Goal: Information Seeking & Learning: Learn about a topic

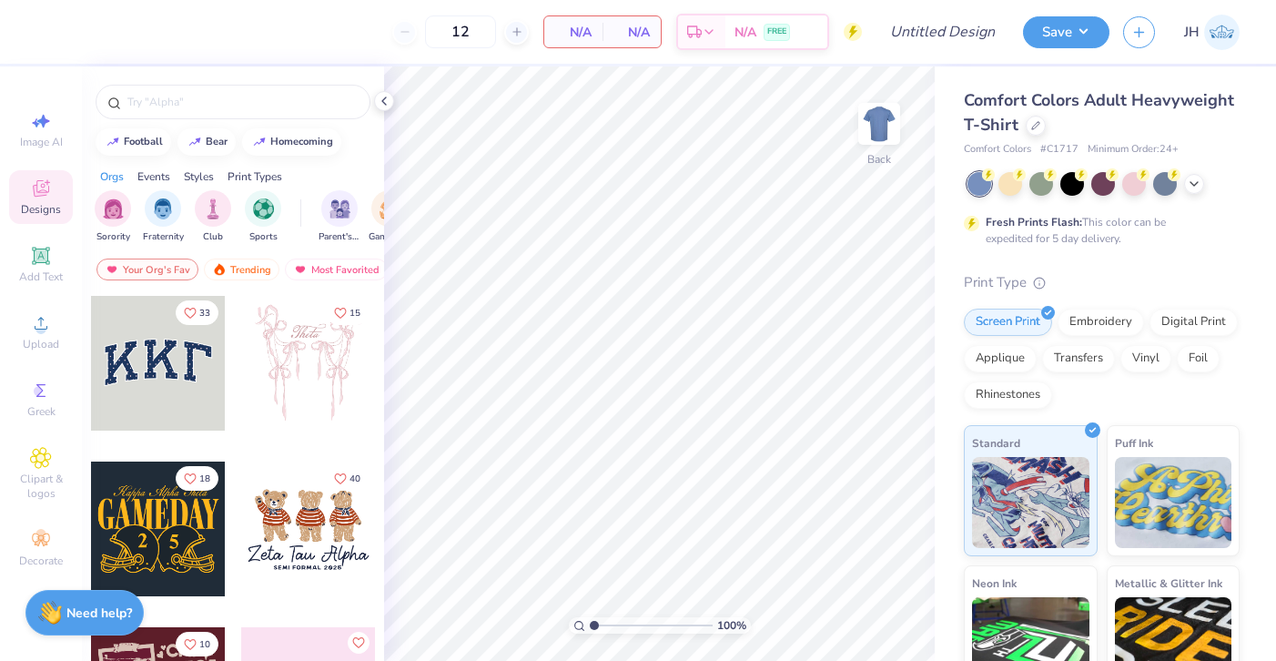
click at [116, 177] on div "Orgs" at bounding box center [112, 176] width 24 height 16
click at [148, 217] on div "filter for Fraternity" at bounding box center [163, 206] width 36 height 36
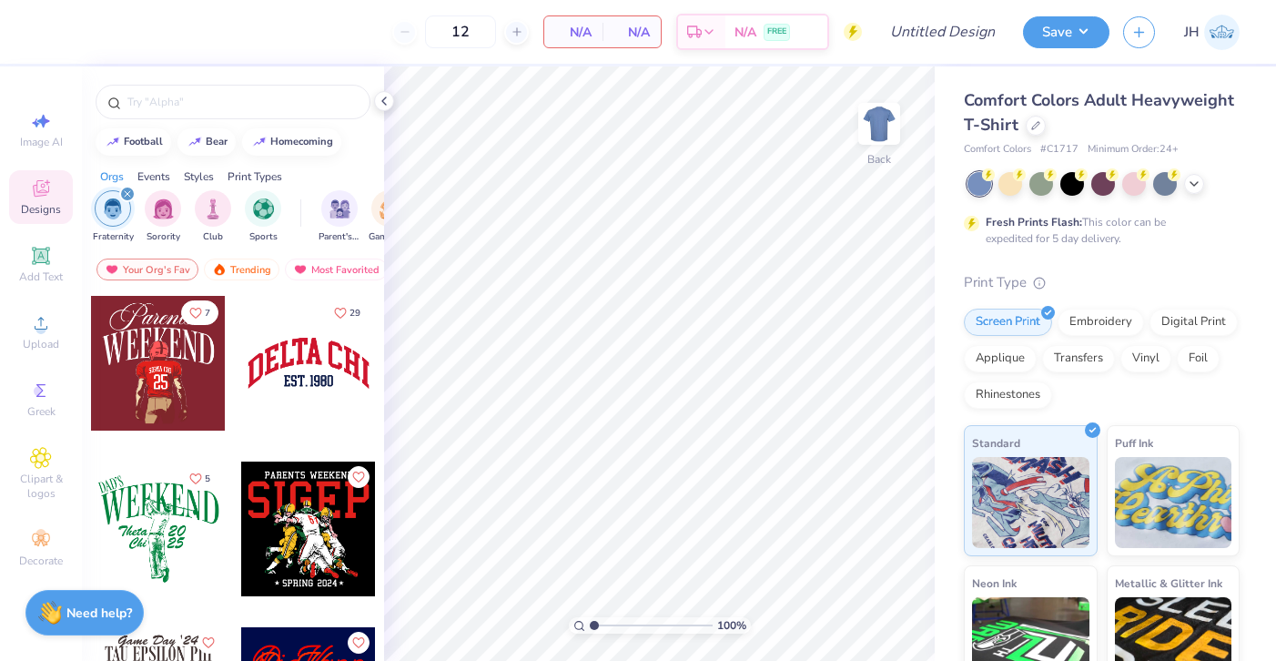
click at [149, 174] on div "Events" at bounding box center [153, 176] width 33 height 16
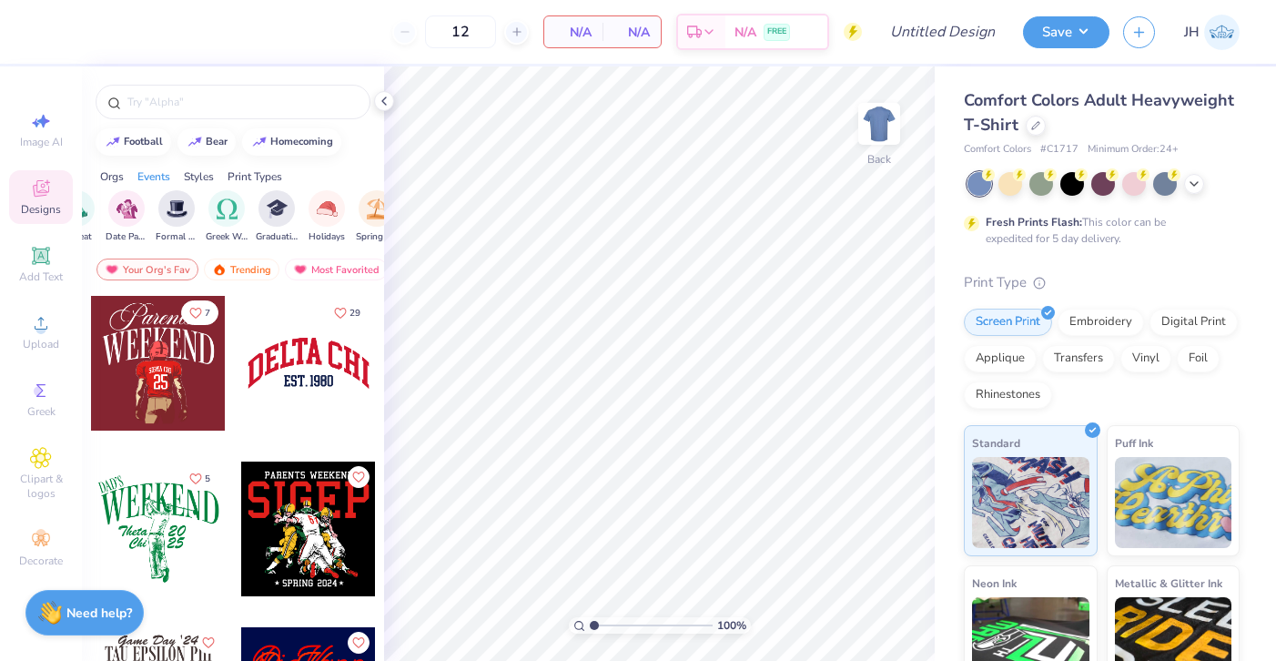
scroll to position [0, 602]
click at [188, 210] on img "filter for Greek Week" at bounding box center [187, 207] width 21 height 21
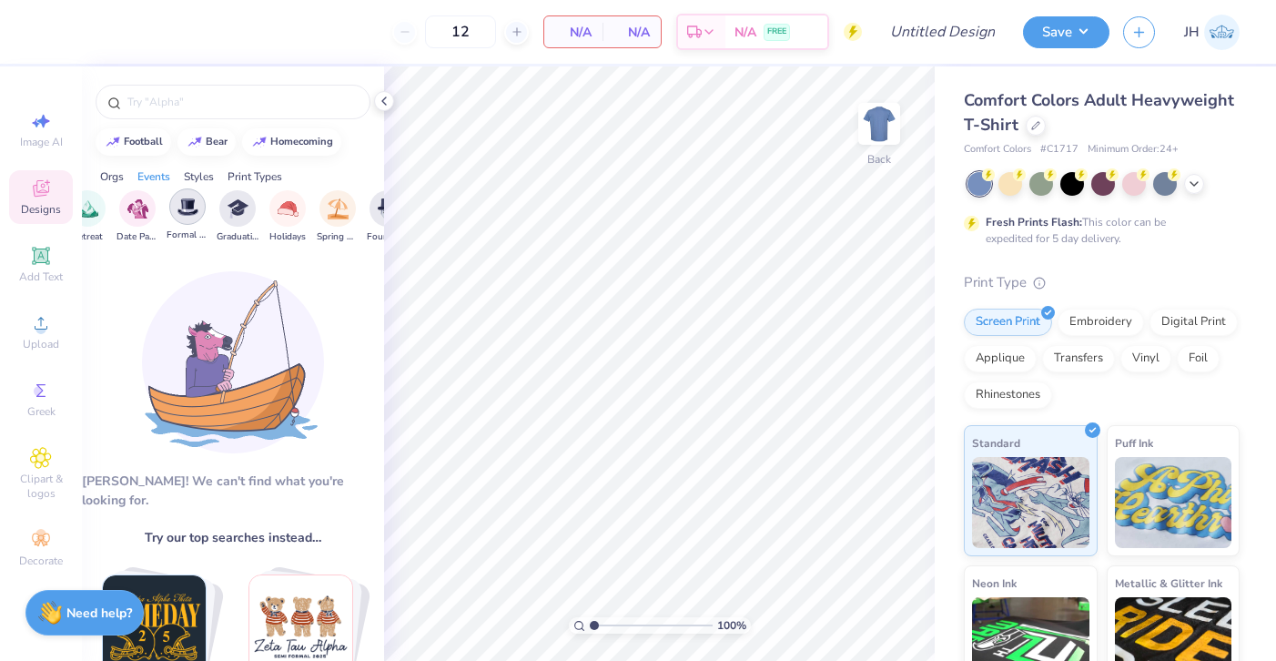
click at [188, 212] on img "filter for Formal & Semi" at bounding box center [187, 207] width 21 height 21
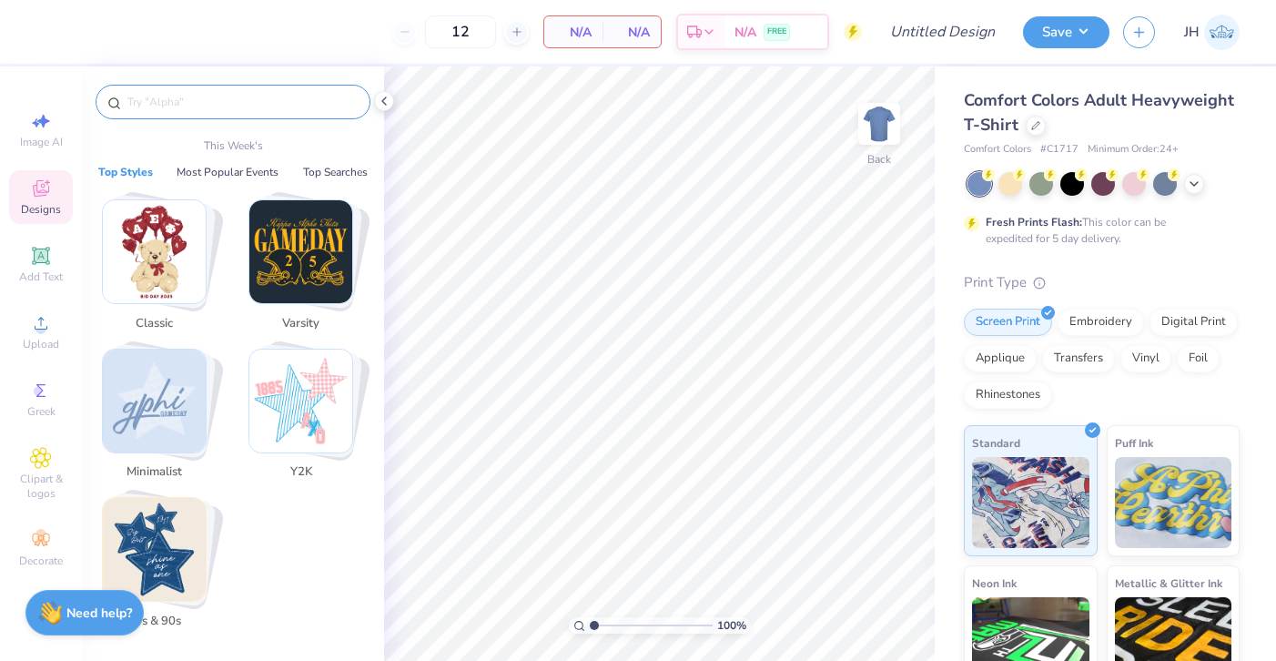
click at [175, 108] on input "text" at bounding box center [242, 102] width 233 height 18
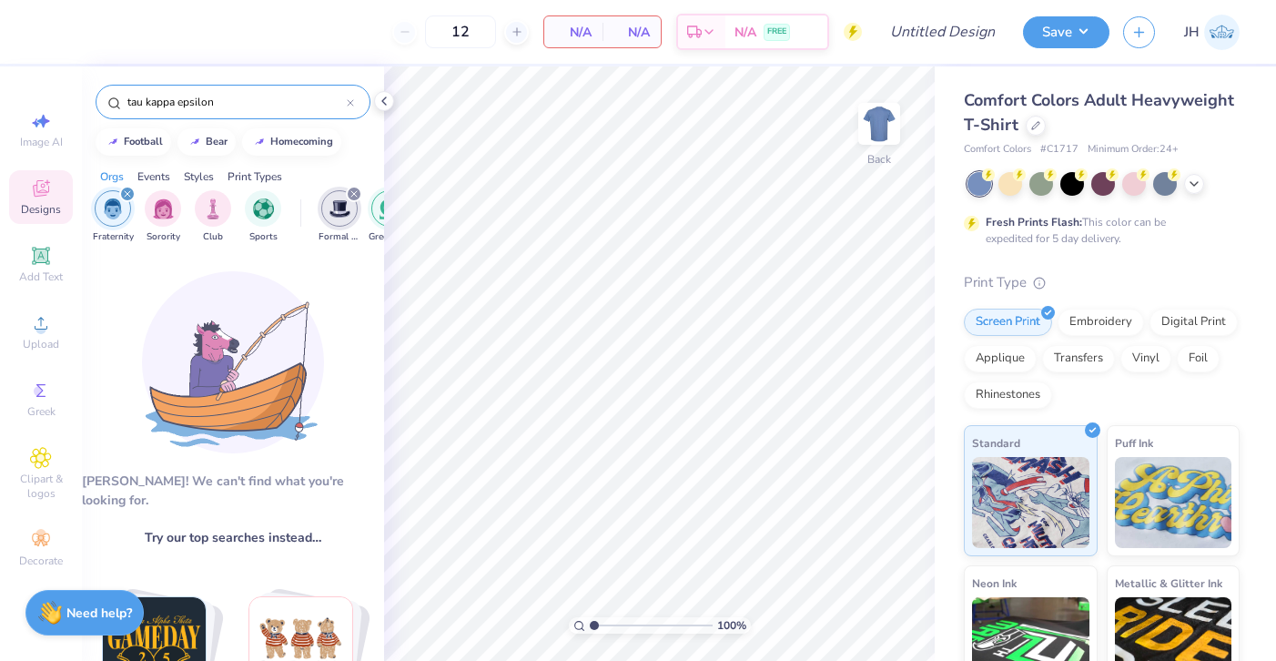
drag, startPoint x: 228, startPoint y: 112, endPoint x: 152, endPoint y: 116, distance: 76.6
click at [152, 117] on div "tau kappa epsilon" at bounding box center [233, 102] width 275 height 35
drag, startPoint x: 235, startPoint y: 97, endPoint x: 116, endPoint y: 99, distance: 119.2
click at [116, 99] on div "tau kappa epsilon" at bounding box center [233, 102] width 275 height 35
type input "TKE"
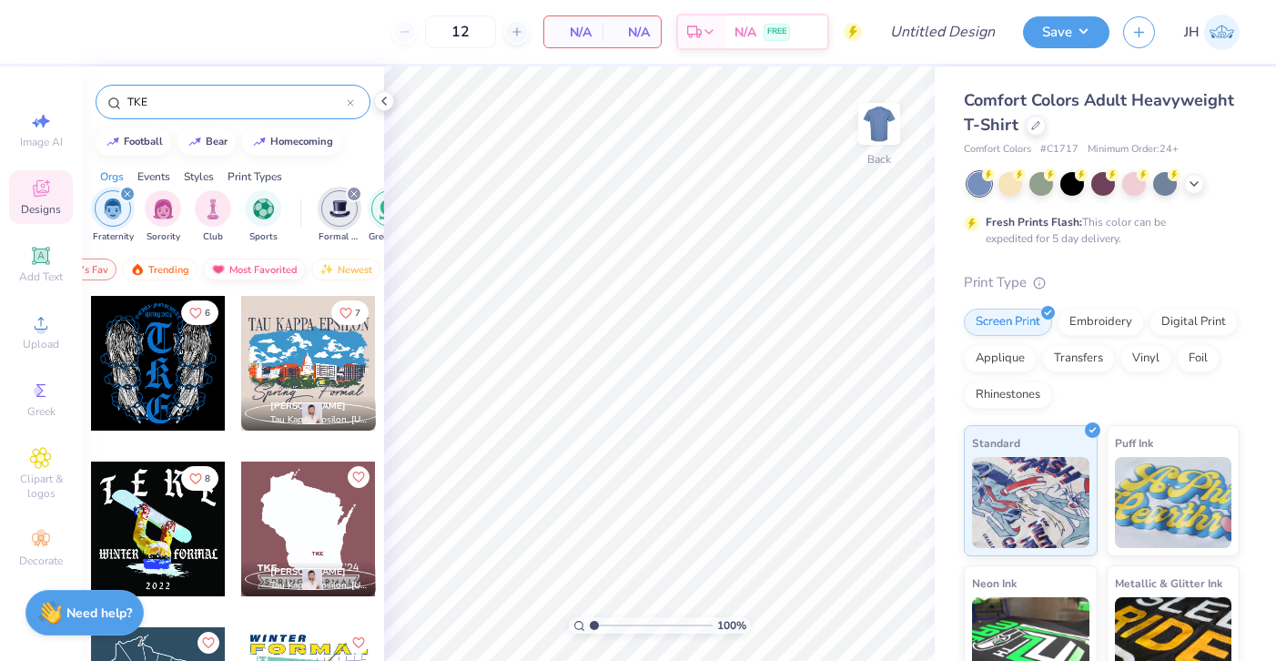
scroll to position [0, 106]
click at [314, 268] on div "Newest" at bounding box center [322, 269] width 69 height 22
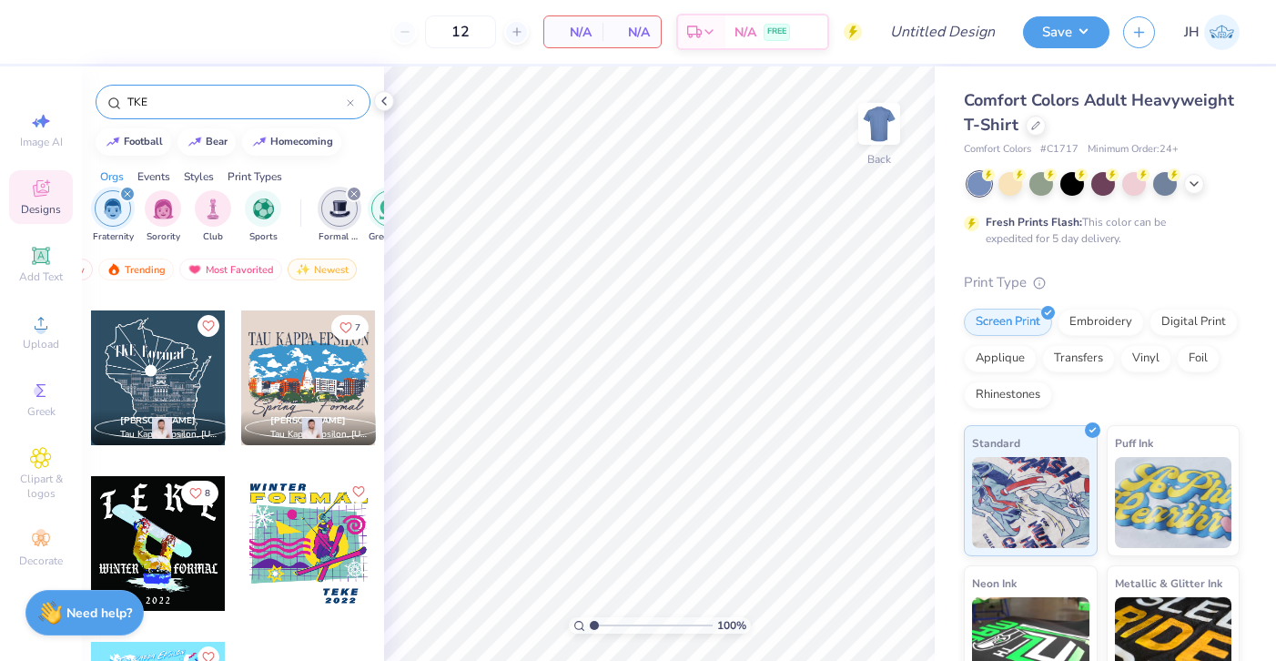
scroll to position [228, 0]
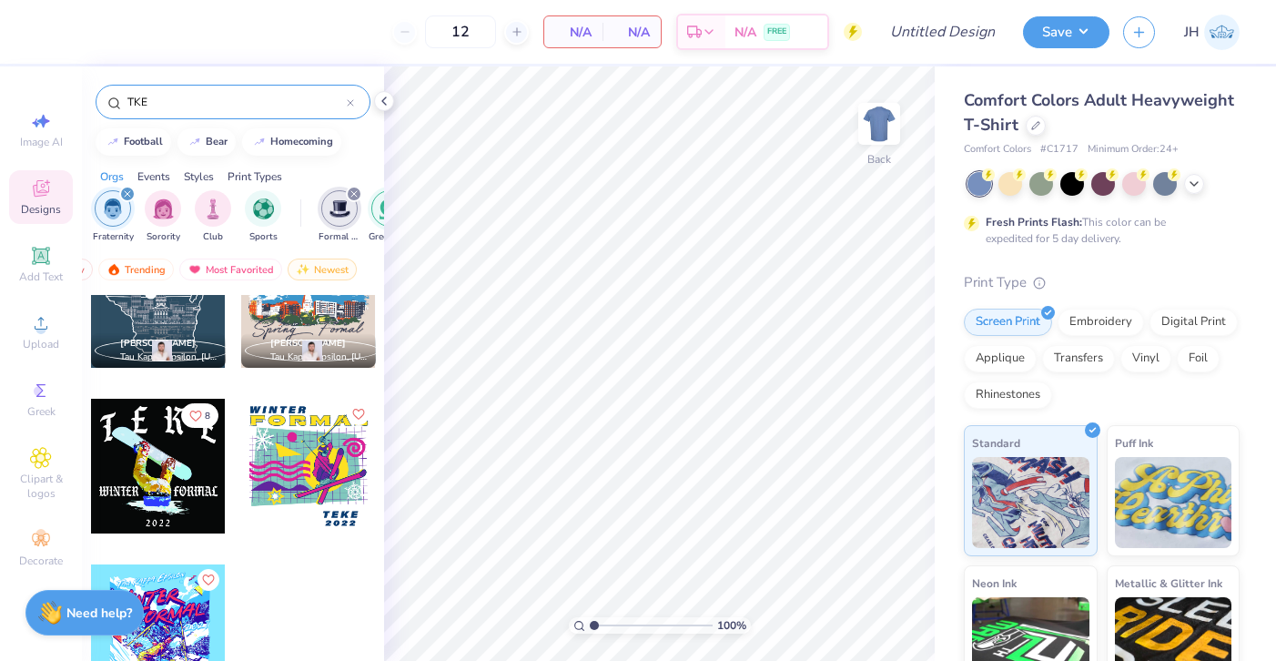
click at [347, 105] on icon at bounding box center [350, 102] width 7 height 7
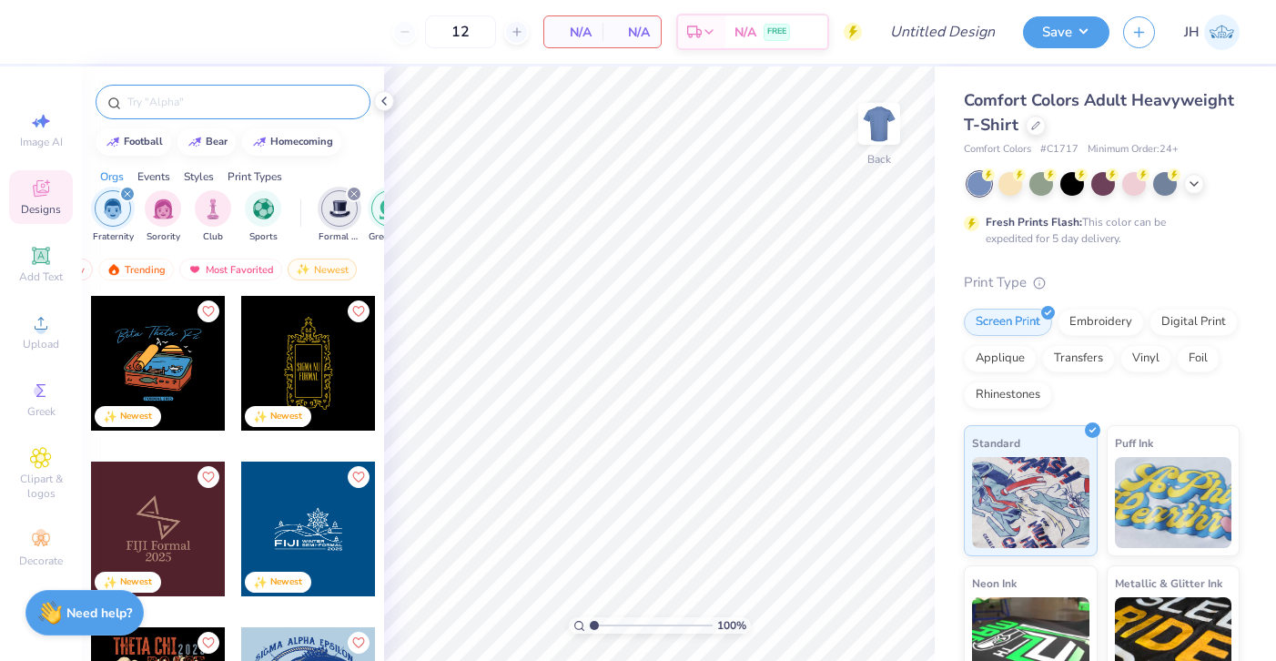
click at [329, 94] on input "text" at bounding box center [242, 102] width 233 height 18
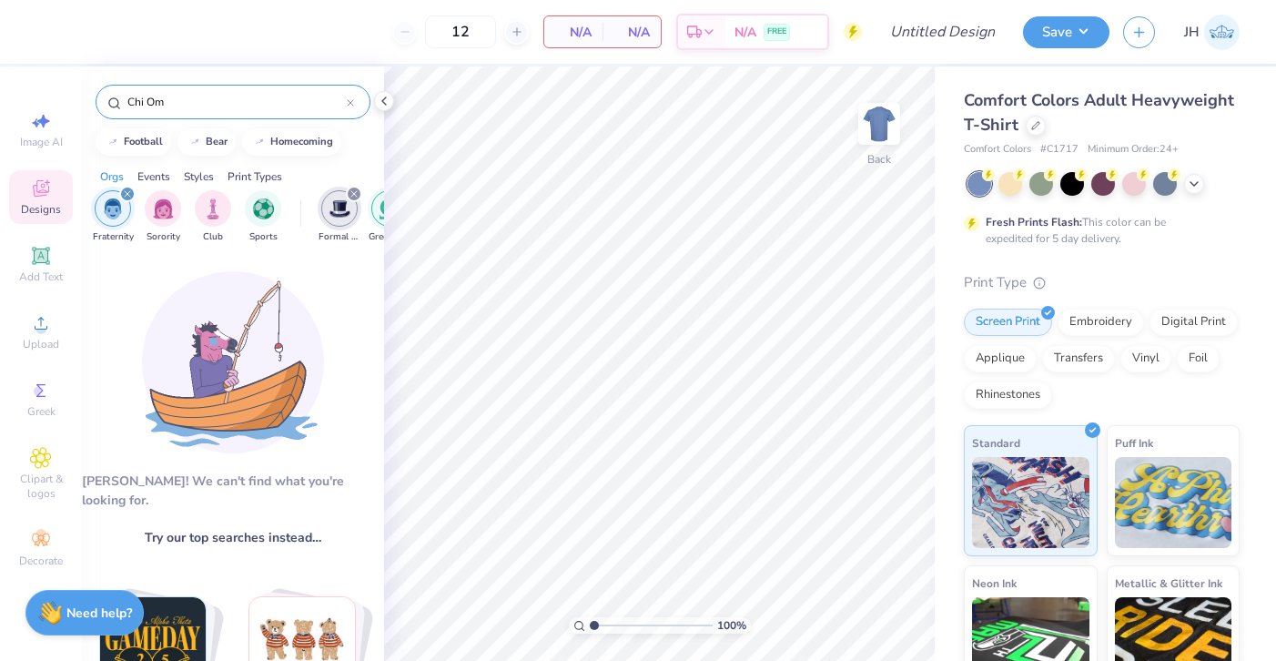
type input "Chi O"
click at [353, 103] on icon at bounding box center [350, 102] width 7 height 7
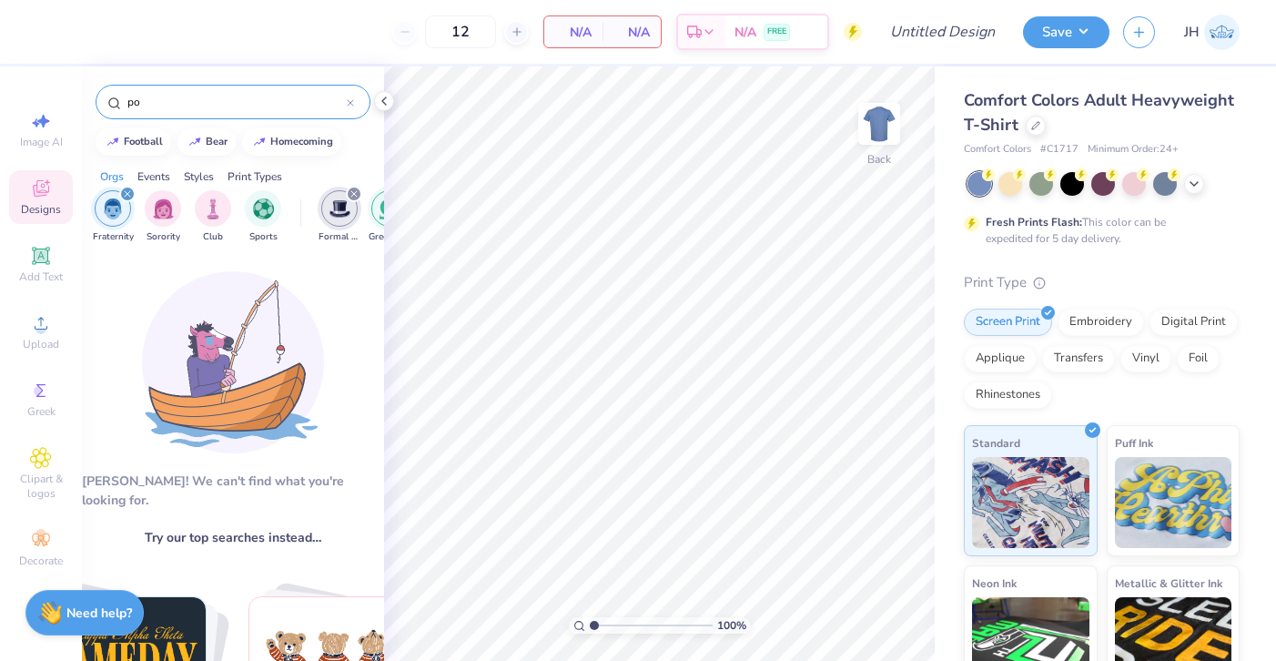
type input "p"
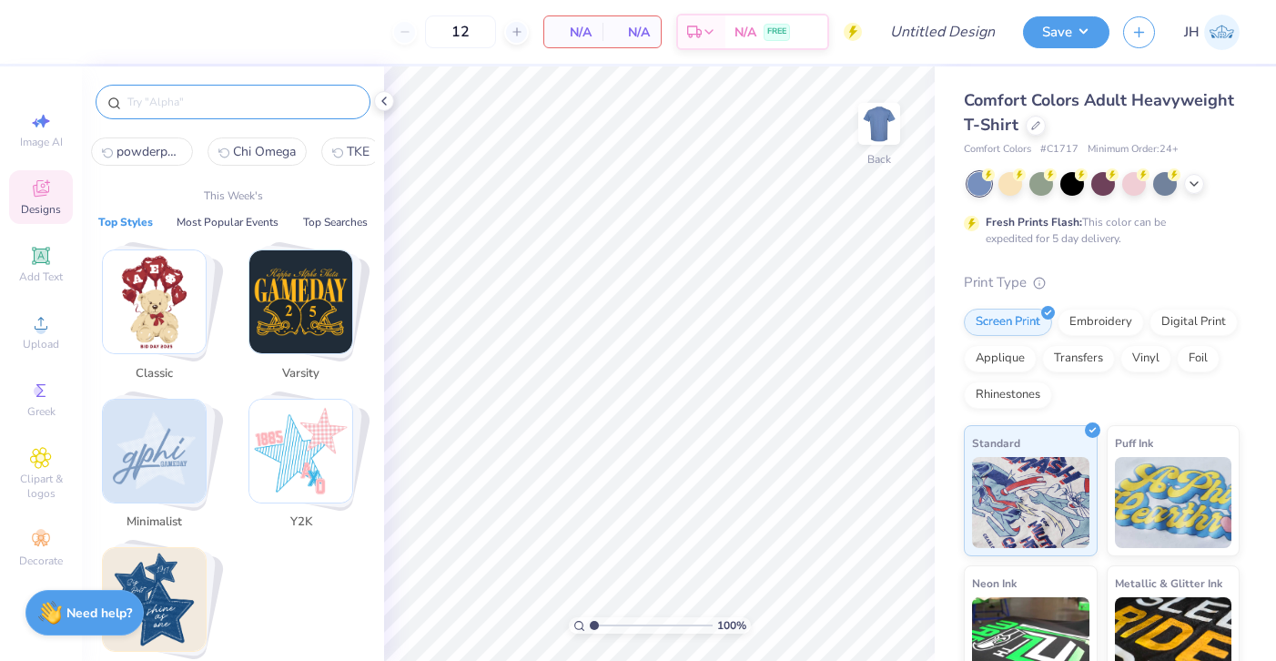
click at [238, 101] on input "text" at bounding box center [242, 102] width 233 height 18
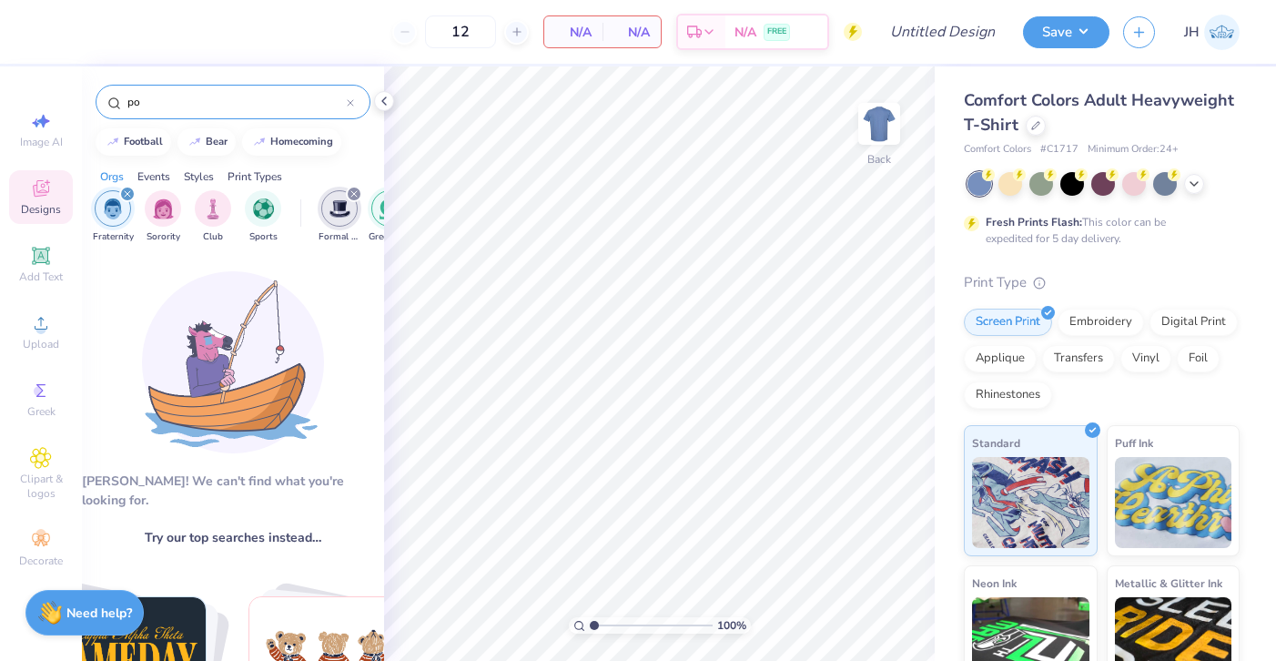
type input "p"
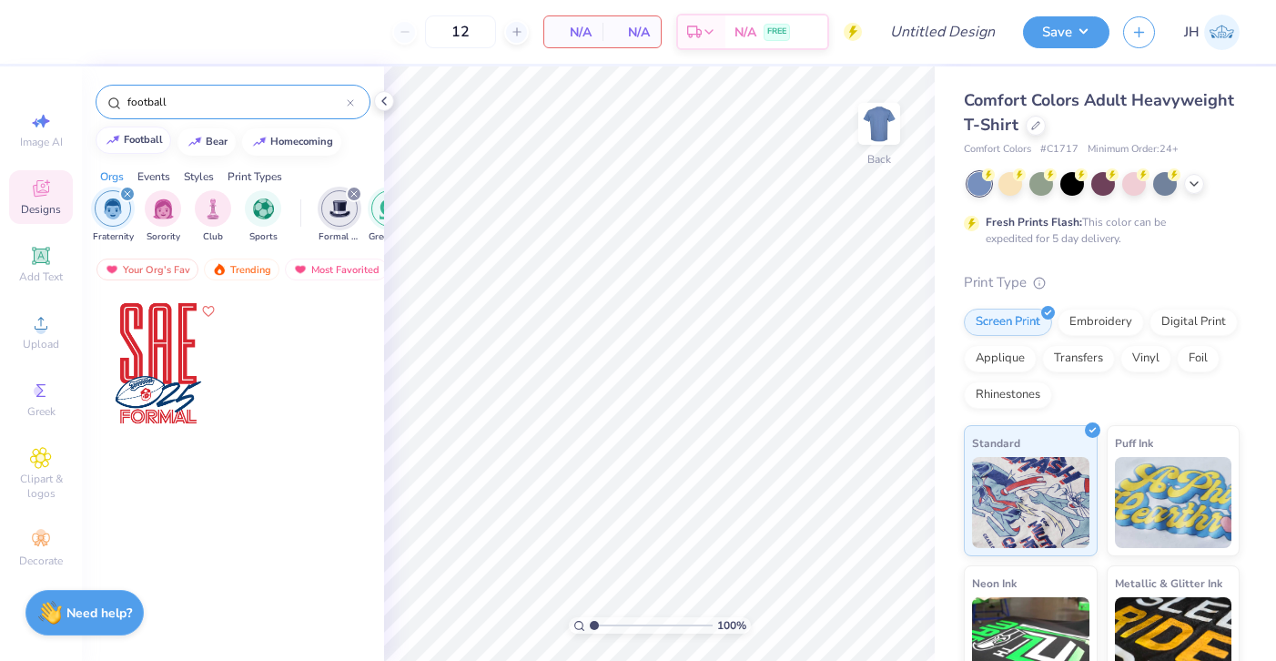
type input "football"
click at [149, 135] on div "football" at bounding box center [143, 140] width 39 height 10
click at [130, 197] on div "filter for Fraternity" at bounding box center [127, 194] width 16 height 16
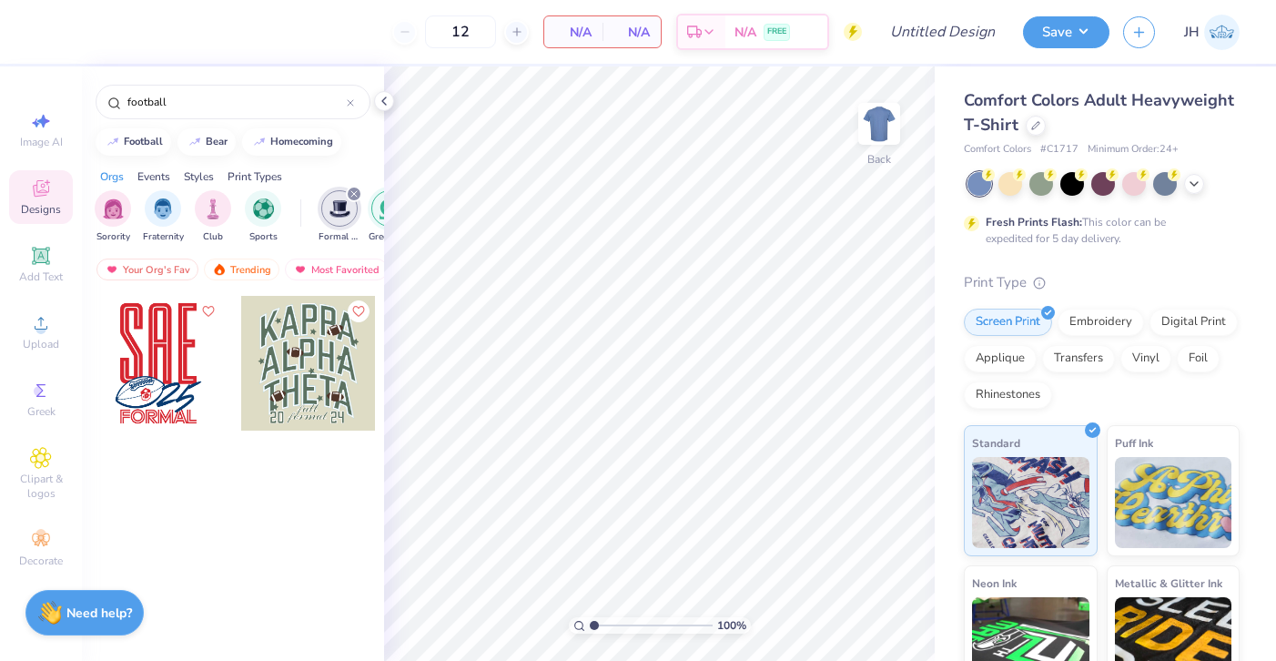
click at [358, 194] on div "filter for Formal & Semi" at bounding box center [354, 194] width 16 height 16
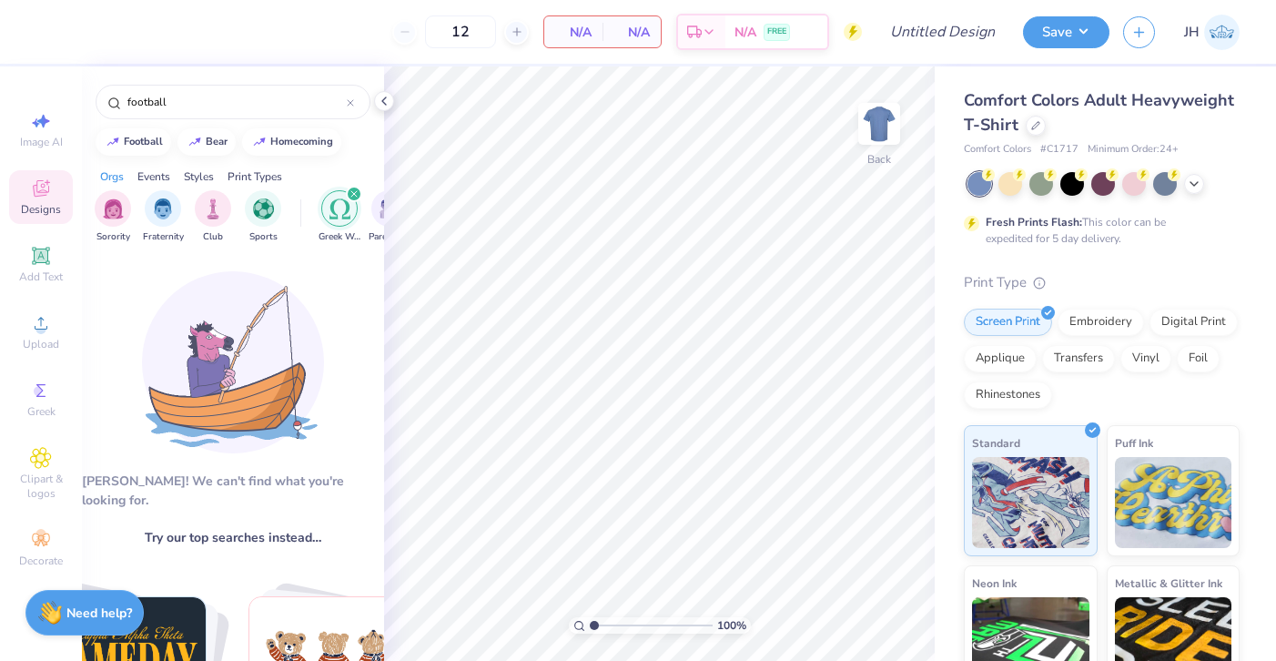
click at [354, 192] on icon "filter for Greek Week" at bounding box center [353, 193] width 7 height 7
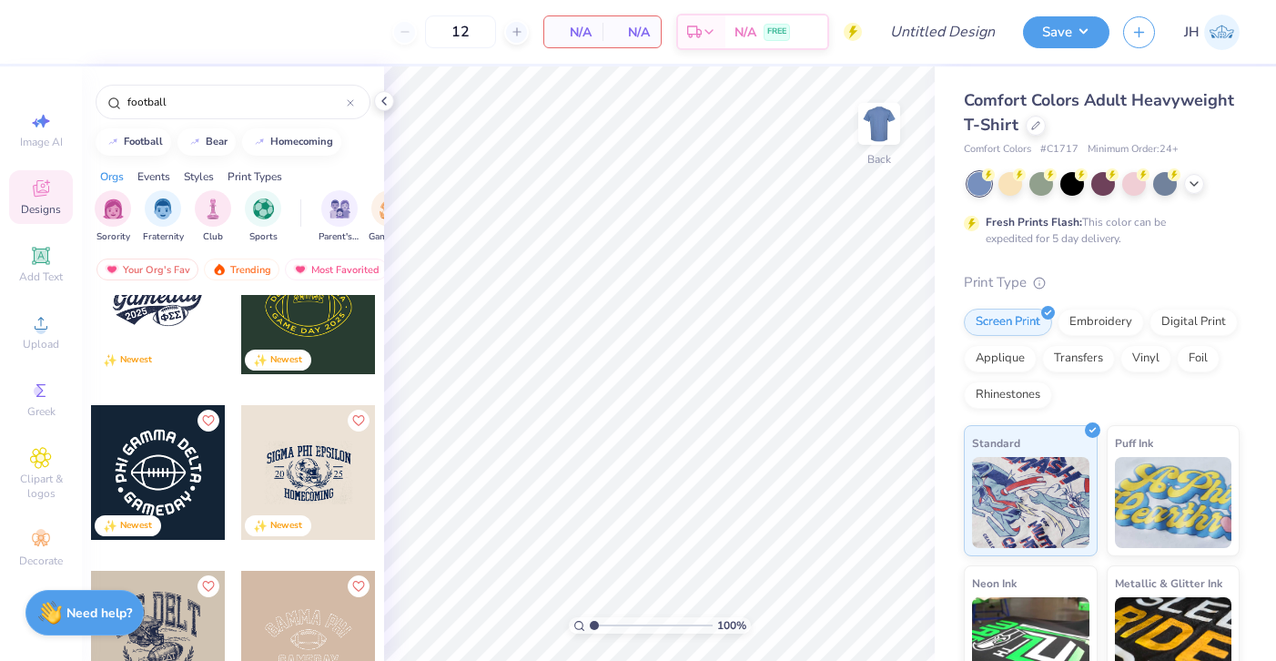
scroll to position [76, 0]
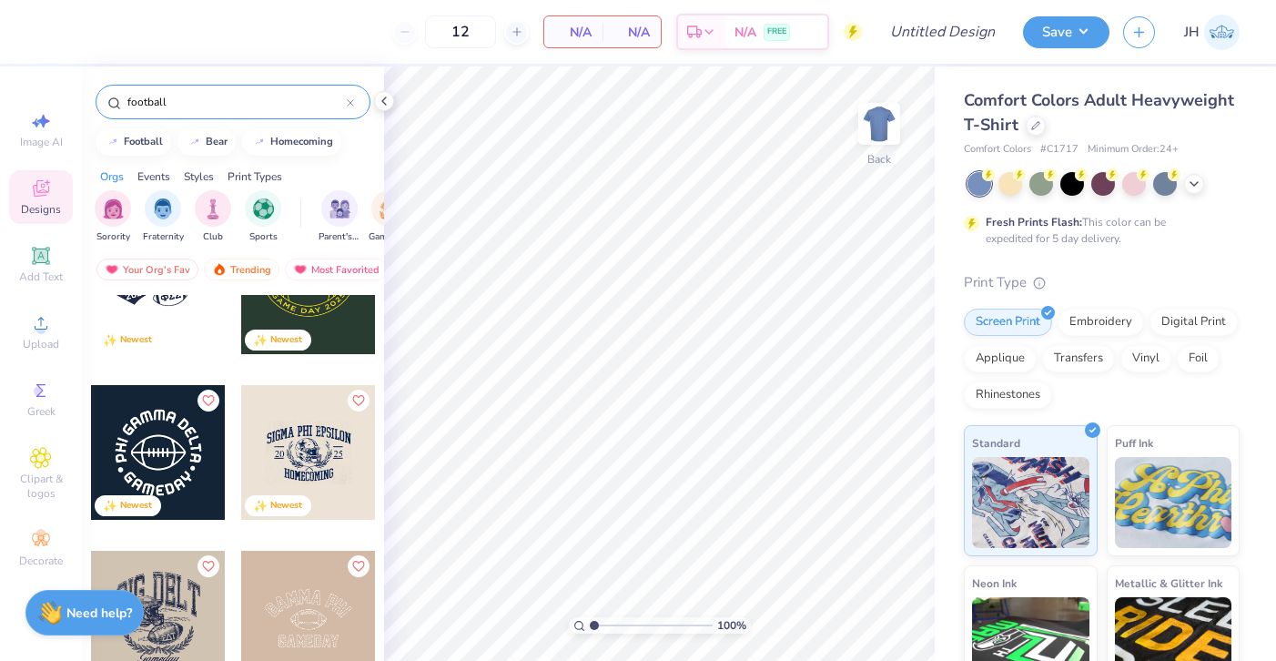
click at [182, 106] on input "football" at bounding box center [236, 102] width 221 height 18
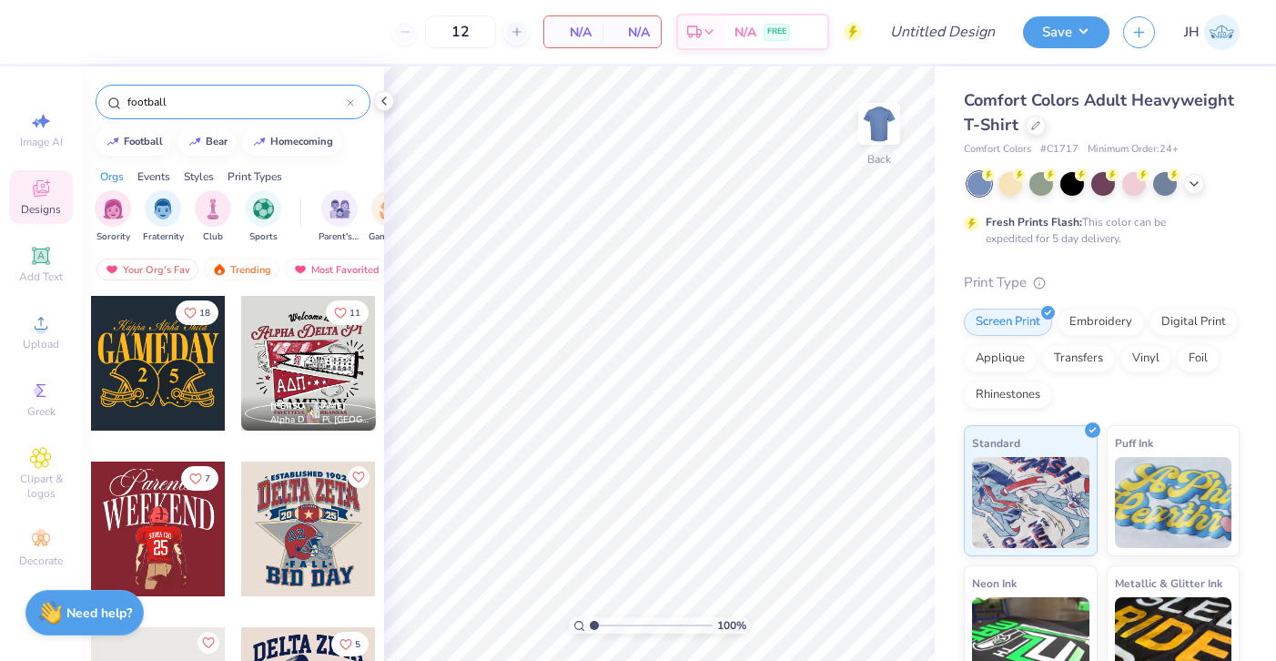
click at [349, 107] on div at bounding box center [350, 102] width 7 height 16
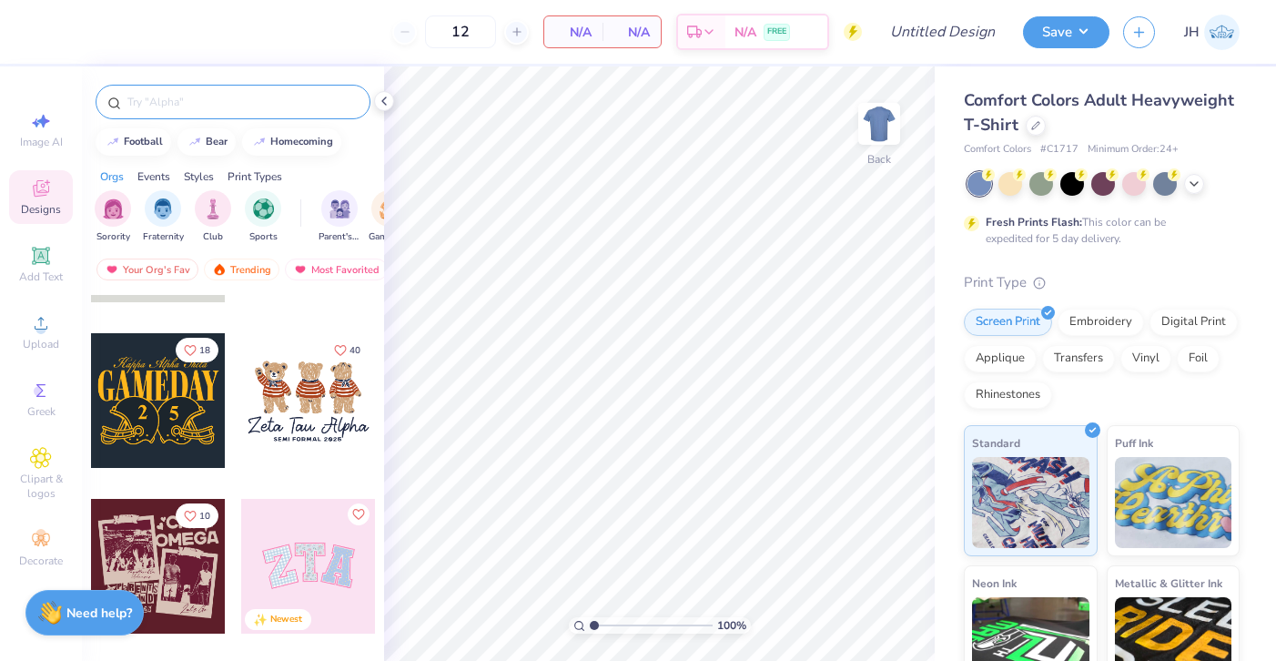
scroll to position [0, 0]
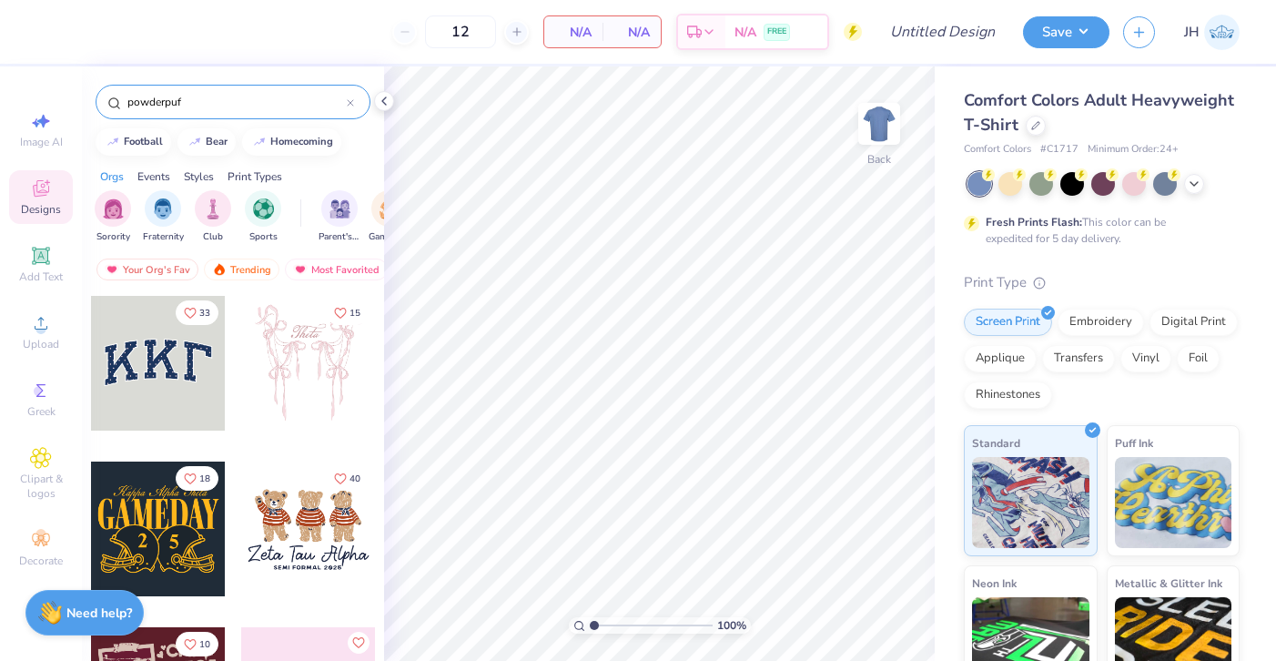
type input "powderpuff"
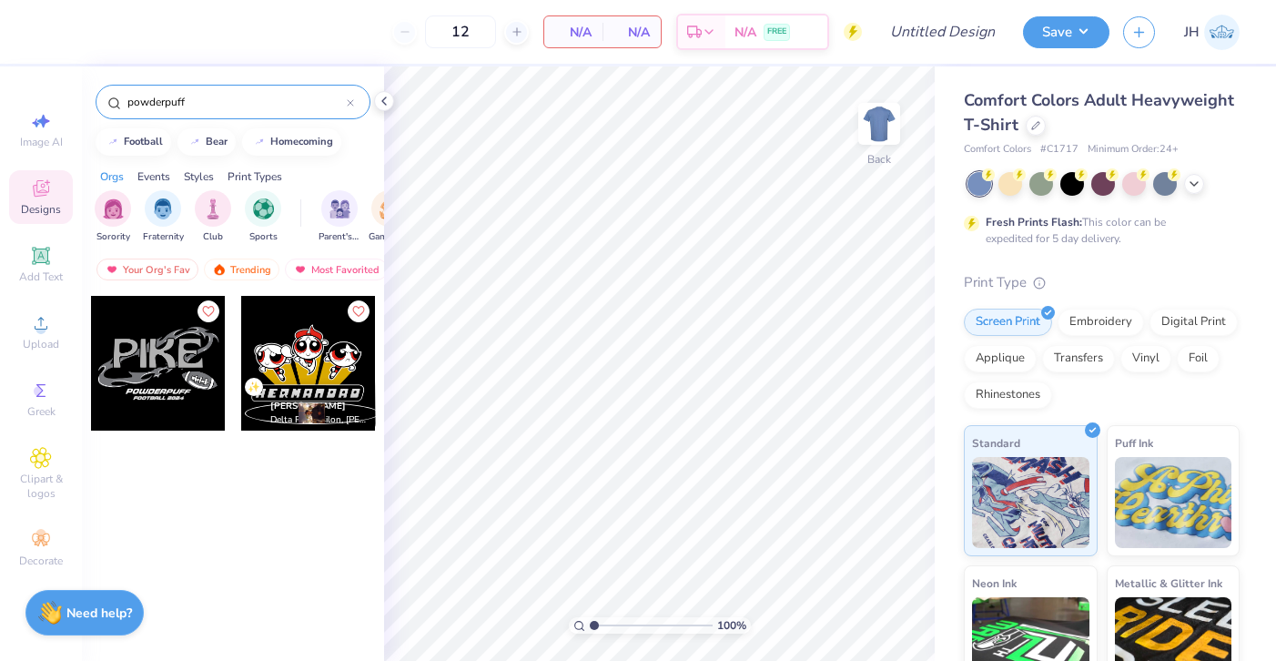
click at [350, 95] on div at bounding box center [350, 102] width 7 height 16
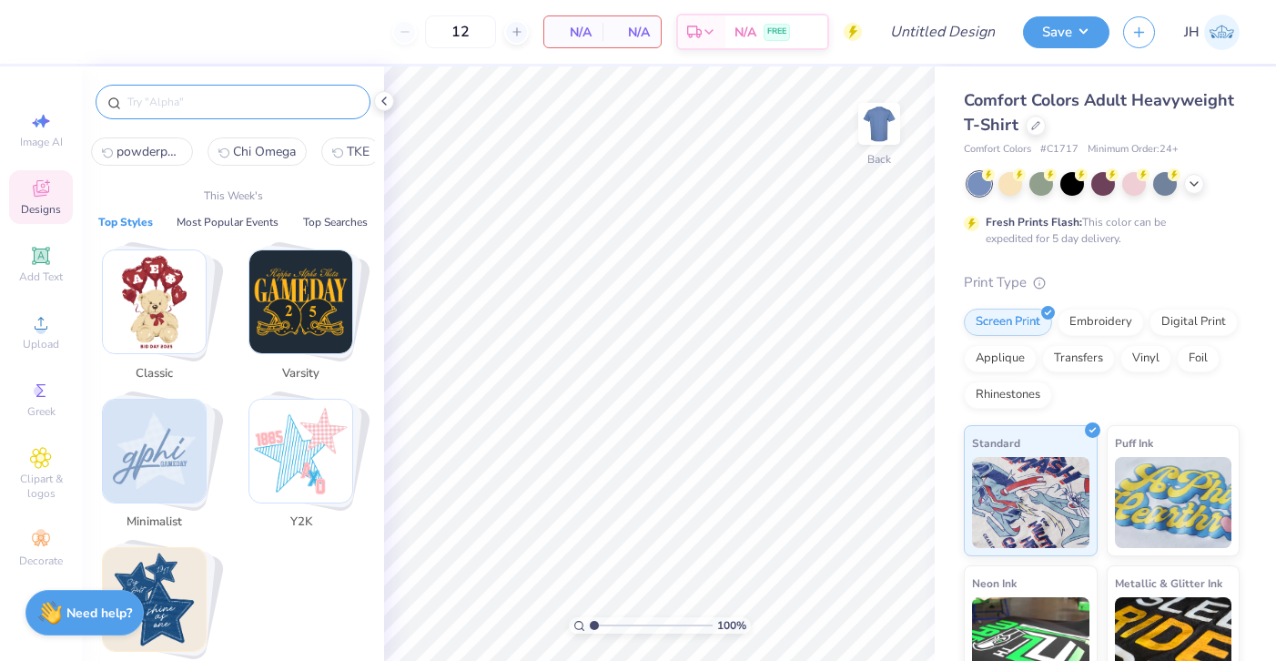
click at [239, 149] on span "Chi Omega" at bounding box center [264, 151] width 63 height 17
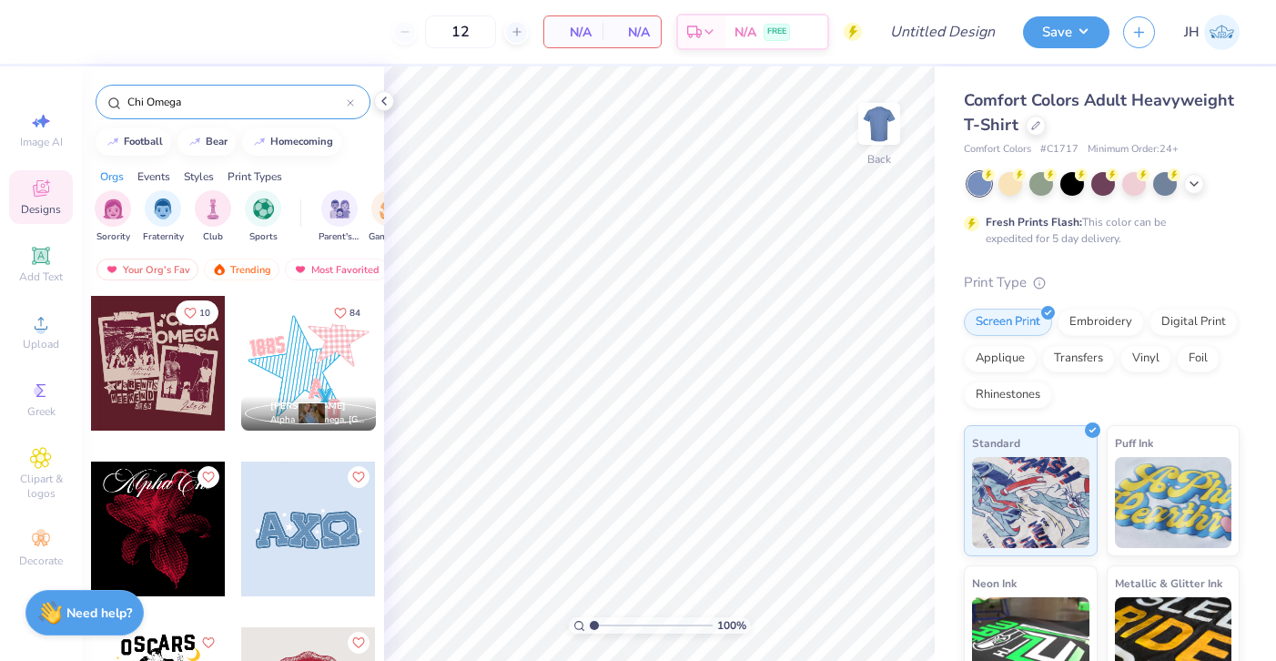
drag, startPoint x: 219, startPoint y: 100, endPoint x: 129, endPoint y: 95, distance: 90.3
click at [129, 99] on input "Chi Omega" at bounding box center [236, 102] width 221 height 18
type input "t"
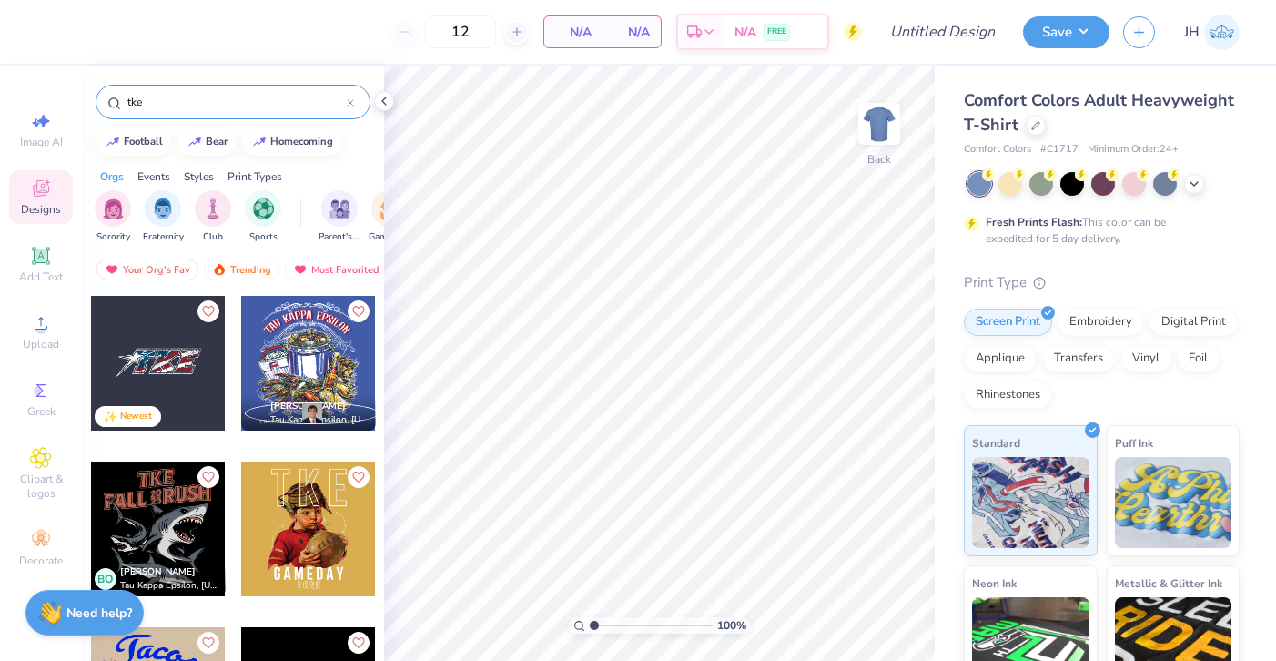
type input "tke"
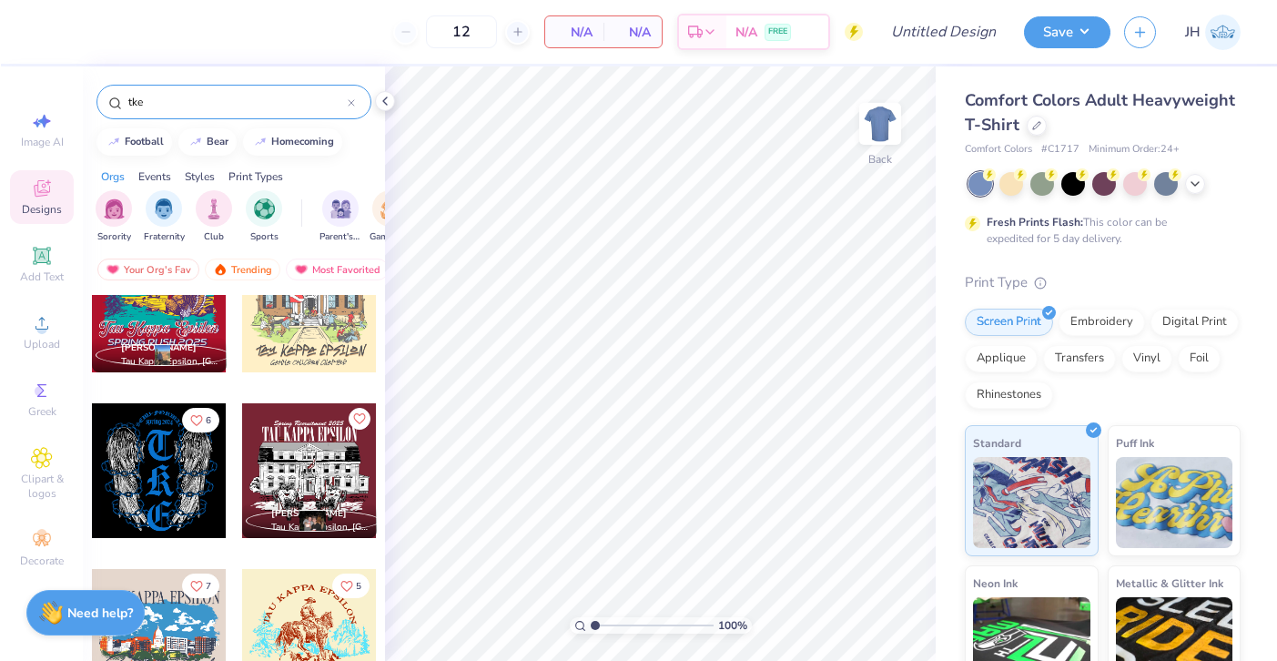
scroll to position [1336, 0]
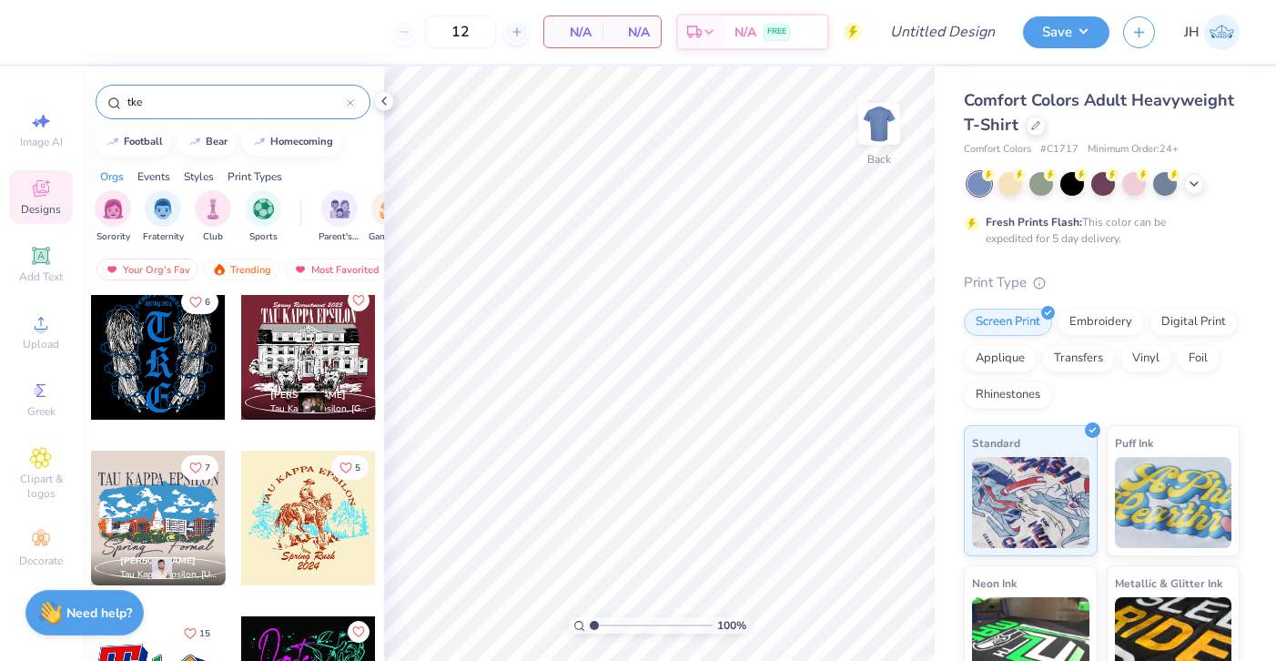
click at [349, 103] on icon at bounding box center [350, 102] width 7 height 7
